Goal: Transaction & Acquisition: Purchase product/service

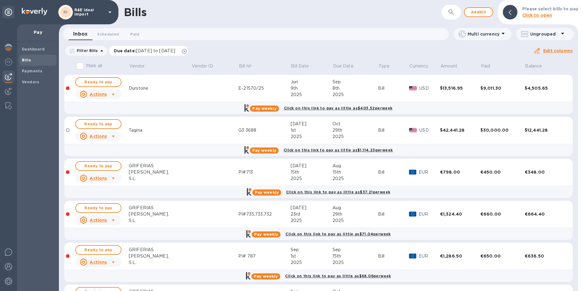
click at [171, 52] on span "[DATE] to [DATE]" at bounding box center [155, 50] width 39 height 5
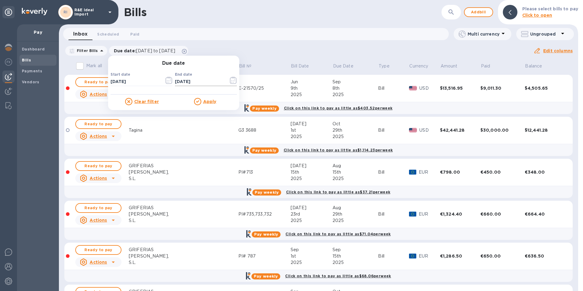
click at [186, 82] on input "[DATE]" at bounding box center [199, 81] width 49 height 9
click at [231, 81] on icon "button" at bounding box center [231, 81] width 1 height 1
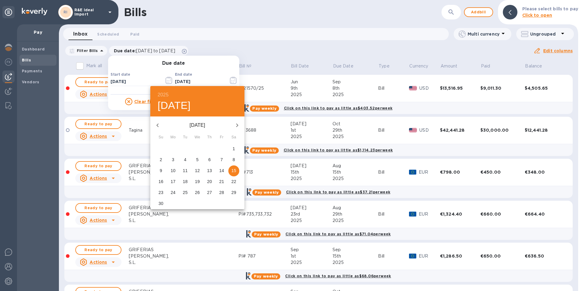
click at [235, 128] on icon "button" at bounding box center [237, 125] width 7 height 7
click at [234, 194] on p "31" at bounding box center [234, 192] width 5 height 6
type input "[DATE]"
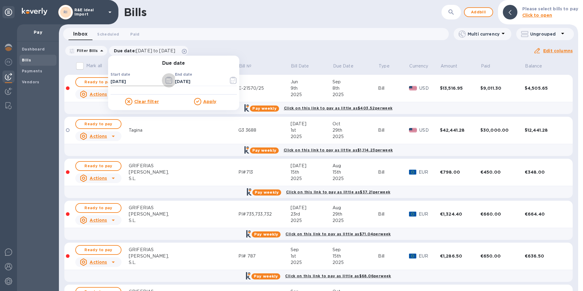
click at [167, 81] on icon "button" at bounding box center [169, 80] width 7 height 7
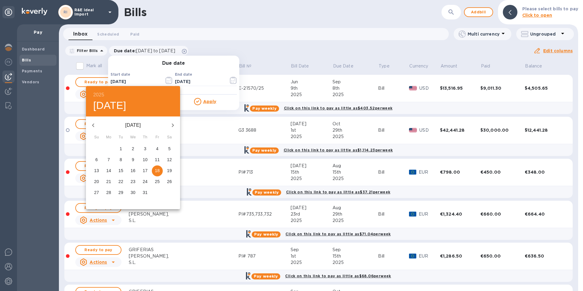
click at [92, 125] on icon "button" at bounding box center [93, 125] width 7 height 7
click at [143, 149] on span "1" at bounding box center [145, 149] width 11 height 6
type input "[DATE]"
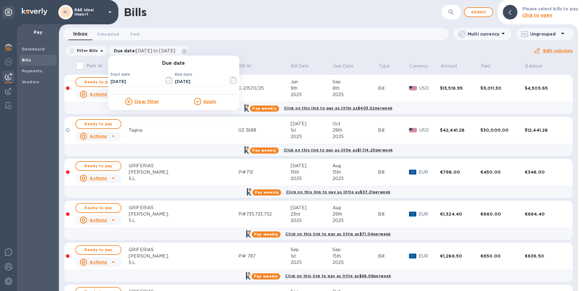
click at [203, 104] on u "Apply" at bounding box center [209, 101] width 13 height 5
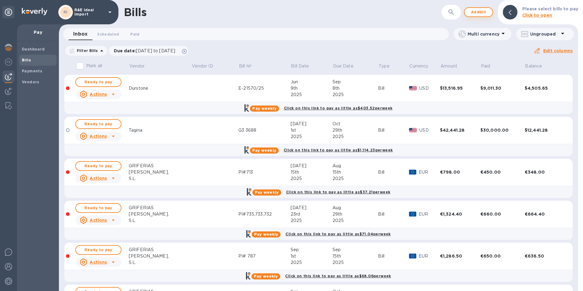
click at [476, 12] on span "Add bill" at bounding box center [479, 12] width 18 height 7
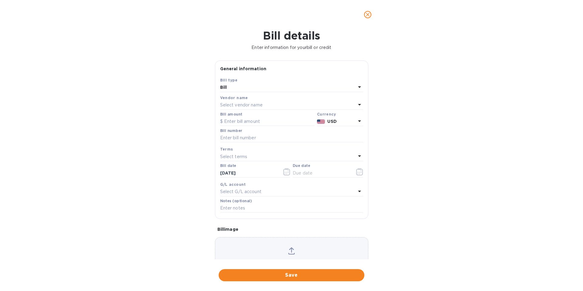
click at [234, 107] on p "Select vendor name" at bounding box center [241, 105] width 43 height 6
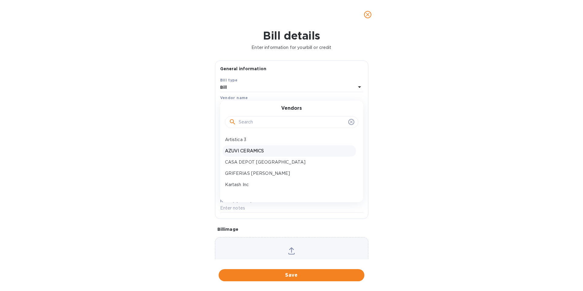
click at [242, 152] on p "AZUVI CERAMICS" at bounding box center [289, 151] width 129 height 6
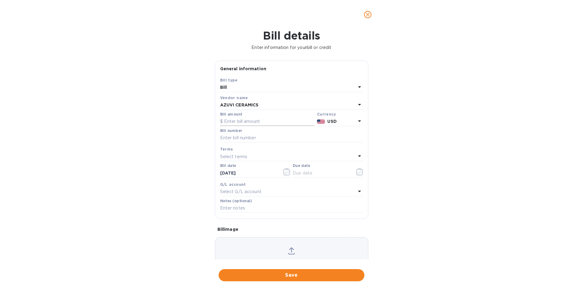
click at [234, 123] on input "text" at bounding box center [267, 121] width 95 height 9
type input "16,227.81"
click at [230, 140] on input "text" at bounding box center [291, 137] width 143 height 9
click at [236, 136] on input "text" at bounding box center [291, 137] width 143 height 9
paste input "6225003484"
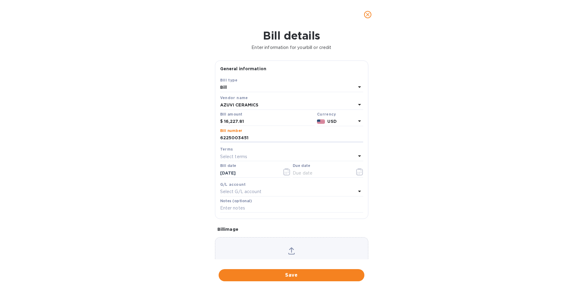
type input "6225003451"
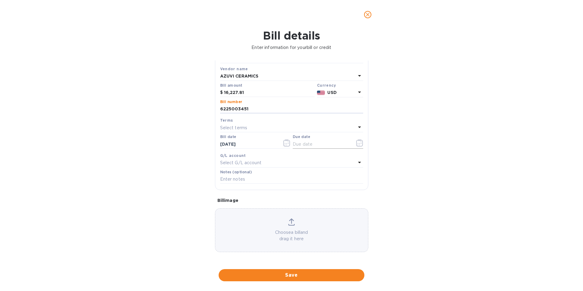
click at [356, 144] on icon "button" at bounding box center [359, 142] width 7 height 7
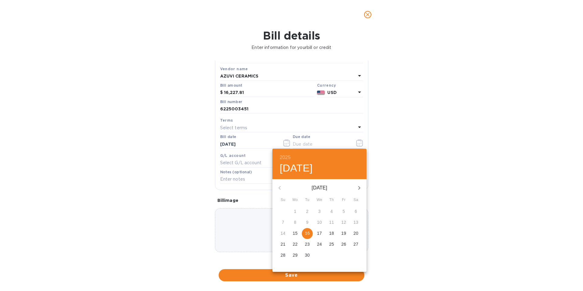
click at [361, 186] on icon "button" at bounding box center [359, 187] width 7 height 7
click at [359, 188] on icon "button" at bounding box center [359, 187] width 7 height 7
click at [283, 266] on p "30" at bounding box center [283, 266] width 5 height 6
type input "[DATE]"
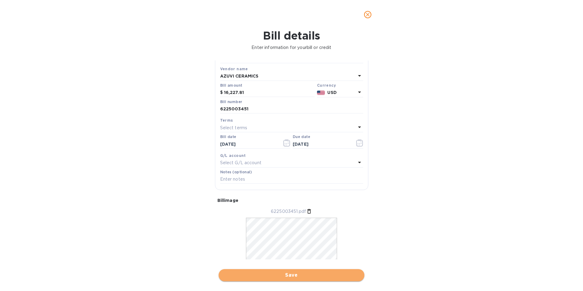
click at [283, 275] on span "Save" at bounding box center [292, 274] width 136 height 7
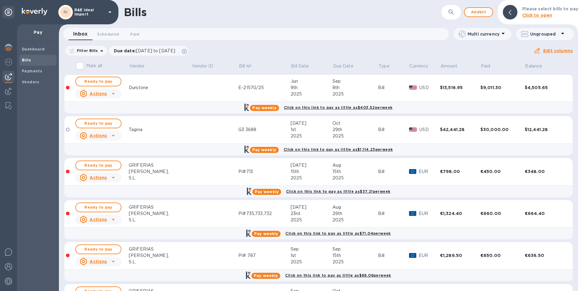
scroll to position [0, 0]
click at [480, 13] on span "Add bill" at bounding box center [479, 12] width 18 height 7
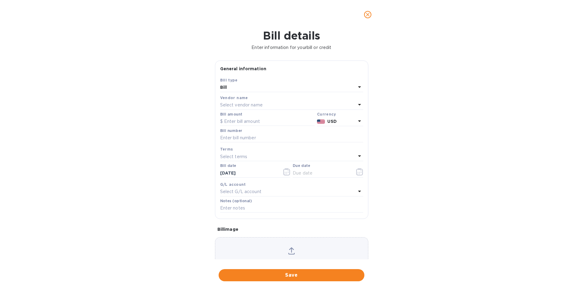
click at [232, 109] on div "Select vendor name" at bounding box center [288, 105] width 136 height 9
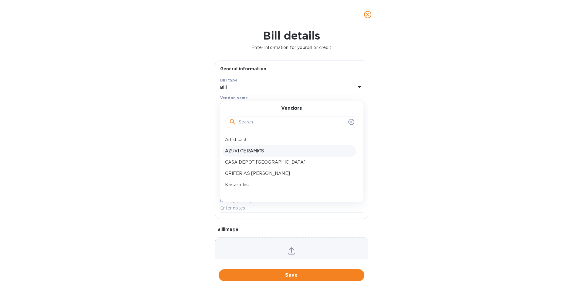
click at [247, 150] on p "AZUVI CERAMICS" at bounding box center [289, 151] width 129 height 6
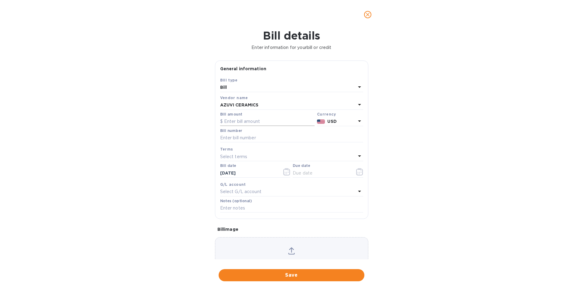
click at [242, 122] on input "text" at bounding box center [267, 121] width 95 height 9
type input "9,322.92"
click at [239, 137] on input "text" at bounding box center [291, 137] width 143 height 9
paste input "6225003484"
type input "6225003484"
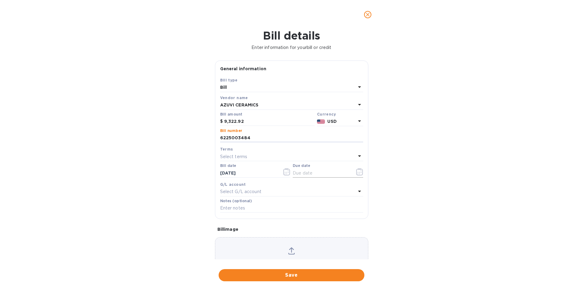
click at [356, 172] on icon "button" at bounding box center [359, 171] width 7 height 7
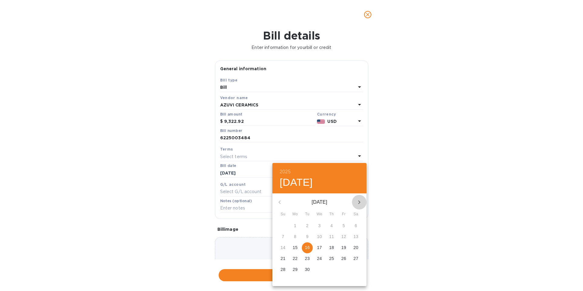
click at [358, 203] on icon "button" at bounding box center [359, 201] width 7 height 7
click at [279, 202] on icon "button" at bounding box center [280, 202] width 2 height 4
click at [356, 202] on icon "button" at bounding box center [359, 201] width 7 height 7
click at [355, 202] on button "button" at bounding box center [359, 202] width 15 height 15
click at [356, 202] on icon "button" at bounding box center [359, 201] width 7 height 7
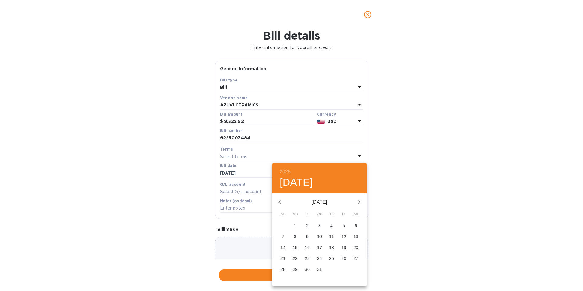
click at [295, 225] on p "1" at bounding box center [295, 225] width 2 height 6
type input "[DATE]"
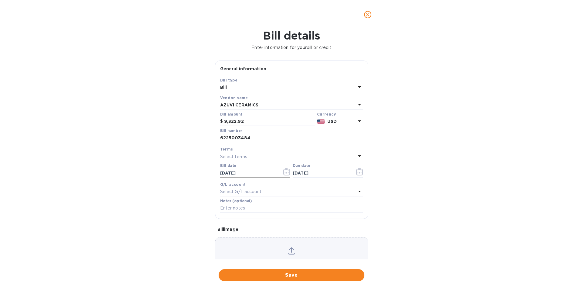
click at [285, 171] on icon "button" at bounding box center [287, 171] width 7 height 7
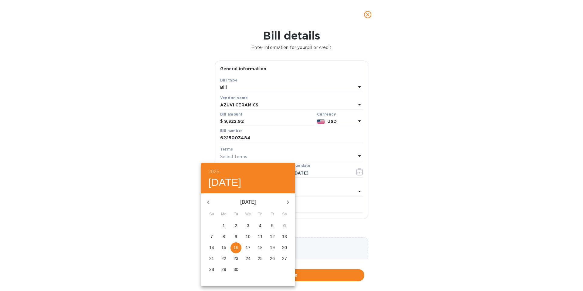
click at [209, 201] on icon "button" at bounding box center [208, 201] width 7 height 7
click at [284, 200] on icon "button" at bounding box center [287, 201] width 7 height 7
click at [273, 234] on p "8" at bounding box center [272, 236] width 2 height 6
type input "[DATE]"
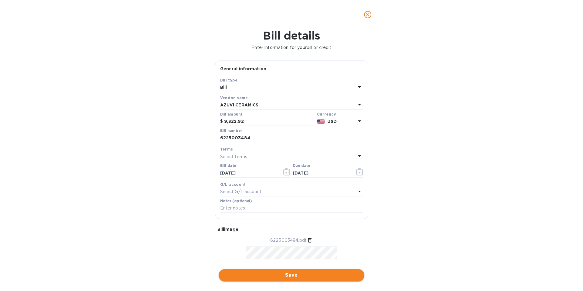
click at [323, 274] on span "Save" at bounding box center [292, 274] width 136 height 7
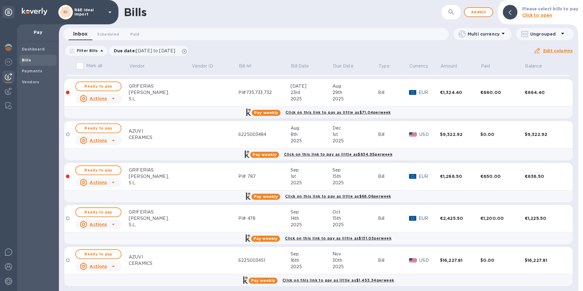
scroll to position [125, 0]
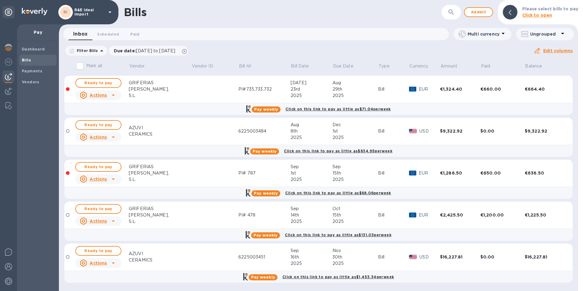
click at [115, 265] on icon at bounding box center [113, 262] width 7 height 7
click at [194, 262] on div at bounding box center [291, 145] width 583 height 291
click at [239, 256] on div "6225003451" at bounding box center [265, 257] width 52 height 6
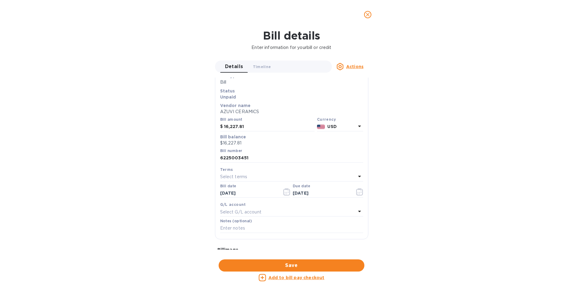
scroll to position [30, 0]
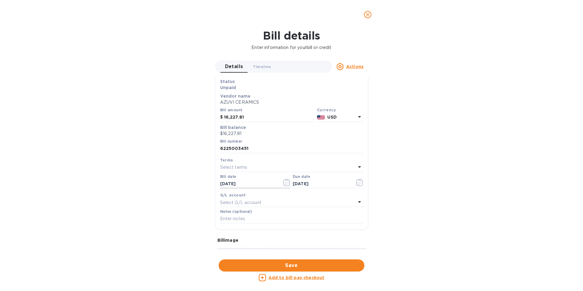
click at [285, 183] on icon "button" at bounding box center [285, 183] width 1 height 1
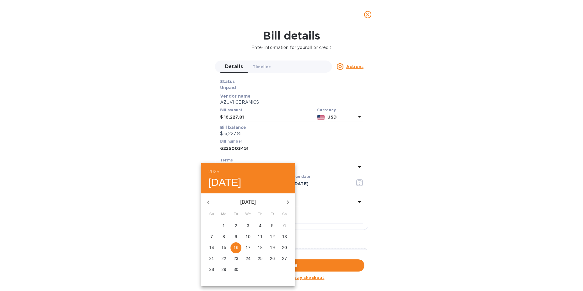
click at [208, 203] on icon "button" at bounding box center [208, 201] width 7 height 7
click at [258, 267] on span "31" at bounding box center [260, 269] width 11 height 6
type input "[DATE]"
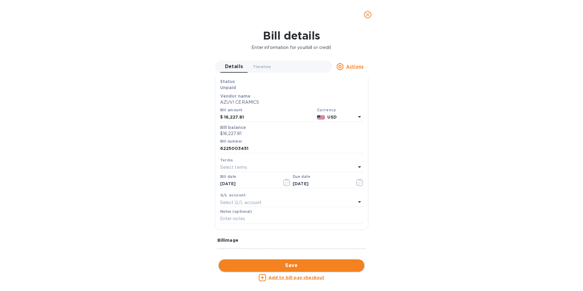
click at [295, 266] on span "Save" at bounding box center [292, 265] width 136 height 7
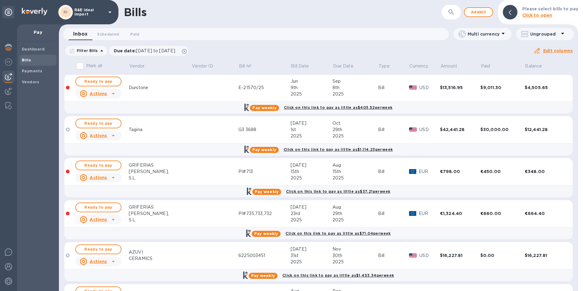
scroll to position [0, 0]
click at [99, 82] on span "Ready to pay" at bounding box center [98, 81] width 35 height 7
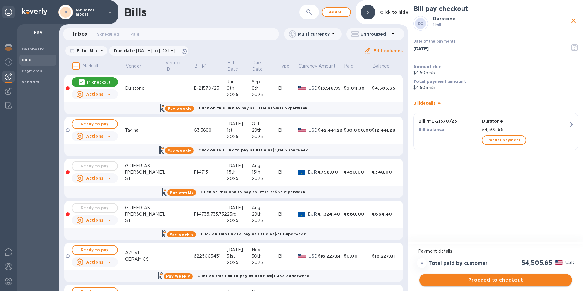
click at [496, 280] on span "Proceed to checkout" at bounding box center [496, 279] width 143 height 7
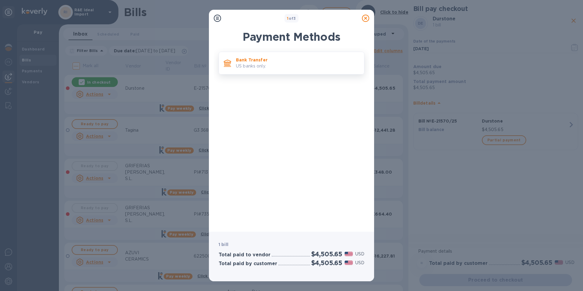
click at [264, 68] on p "US banks only." at bounding box center [297, 66] width 123 height 6
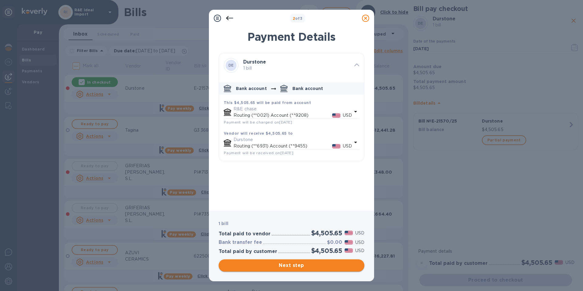
click at [314, 263] on span "Next step" at bounding box center [292, 265] width 136 height 7
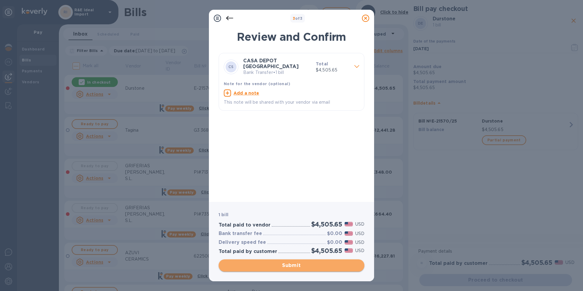
click at [293, 265] on span "Submit" at bounding box center [292, 265] width 136 height 7
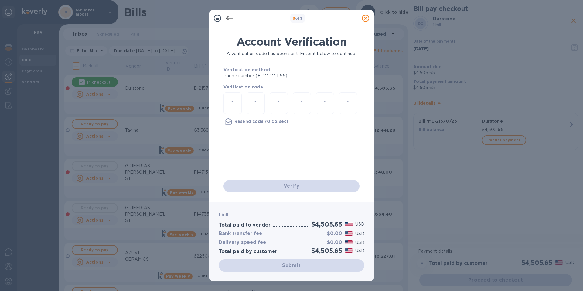
click at [219, 98] on div "Account Verification A verification code has been sent. Enter it below to conti…" at bounding box center [292, 113] width 146 height 167
click at [227, 100] on div at bounding box center [233, 103] width 18 height 22
type input "5"
type input "0"
type input "2"
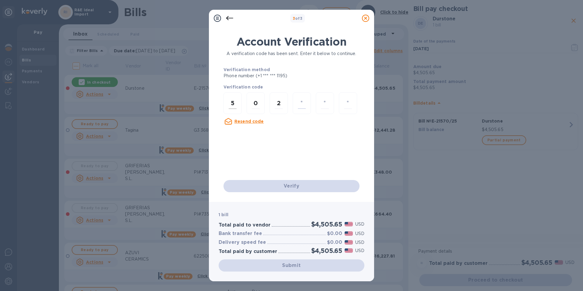
type input "8"
type input "7"
type input "4"
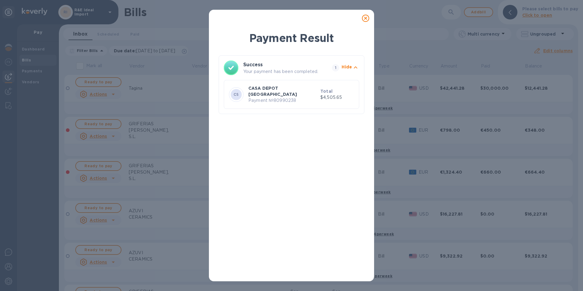
click at [366, 19] on icon at bounding box center [365, 18] width 7 height 7
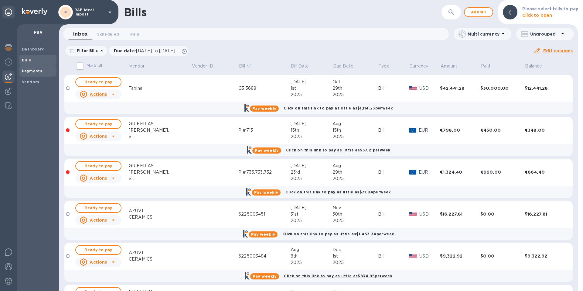
click at [29, 71] on b "Payments" at bounding box center [32, 71] width 20 height 5
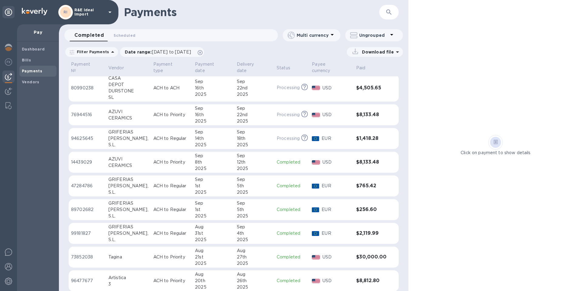
scroll to position [3, 0]
click at [29, 61] on b "Bills" at bounding box center [26, 60] width 9 height 5
